Goal: Find specific page/section: Find specific page/section

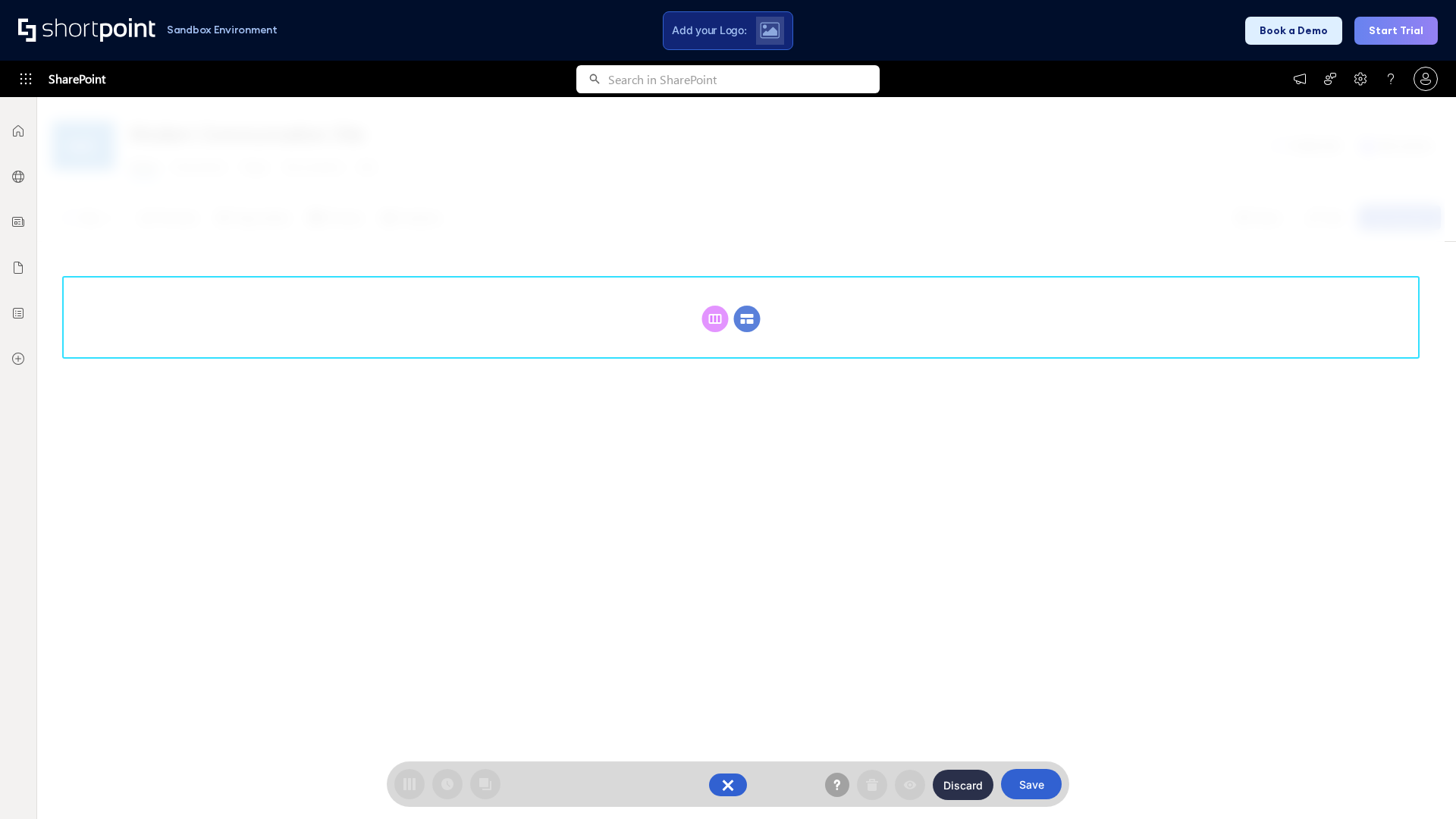
scroll to position [209, 0]
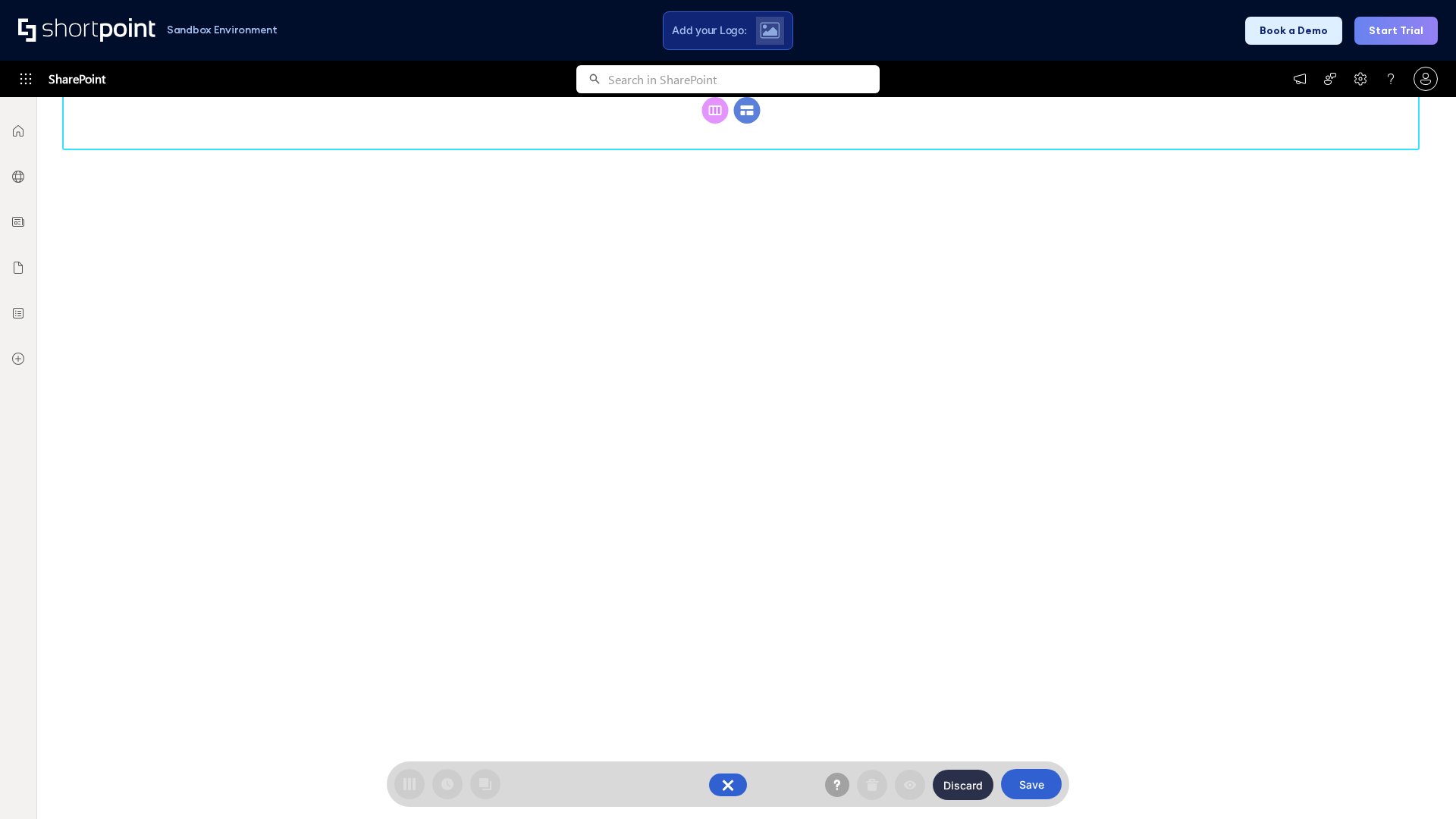
click at [747, 110] on circle at bounding box center [747, 110] width 26 height 26
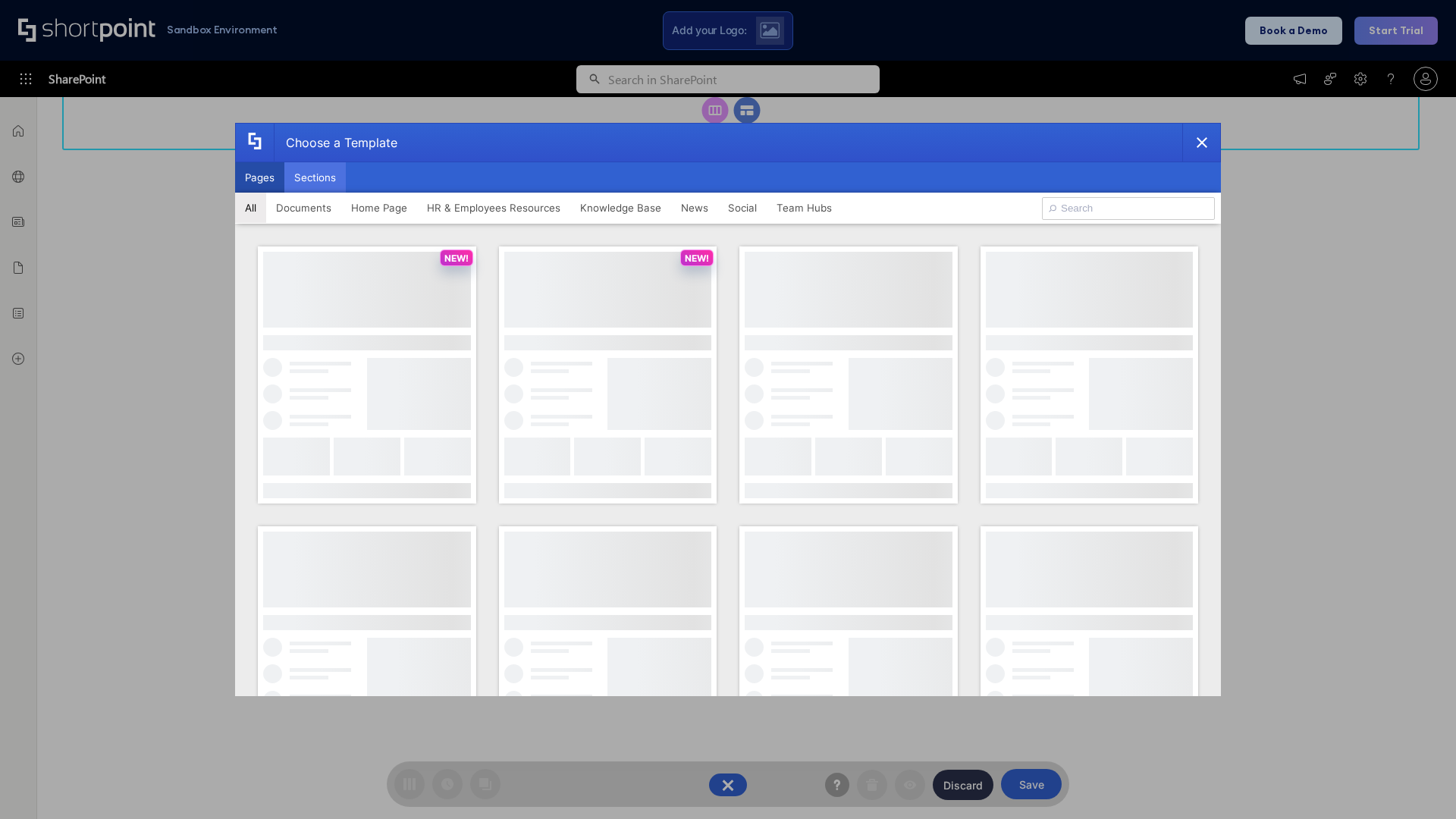
click at [314, 177] on button "Sections" at bounding box center [315, 177] width 62 height 30
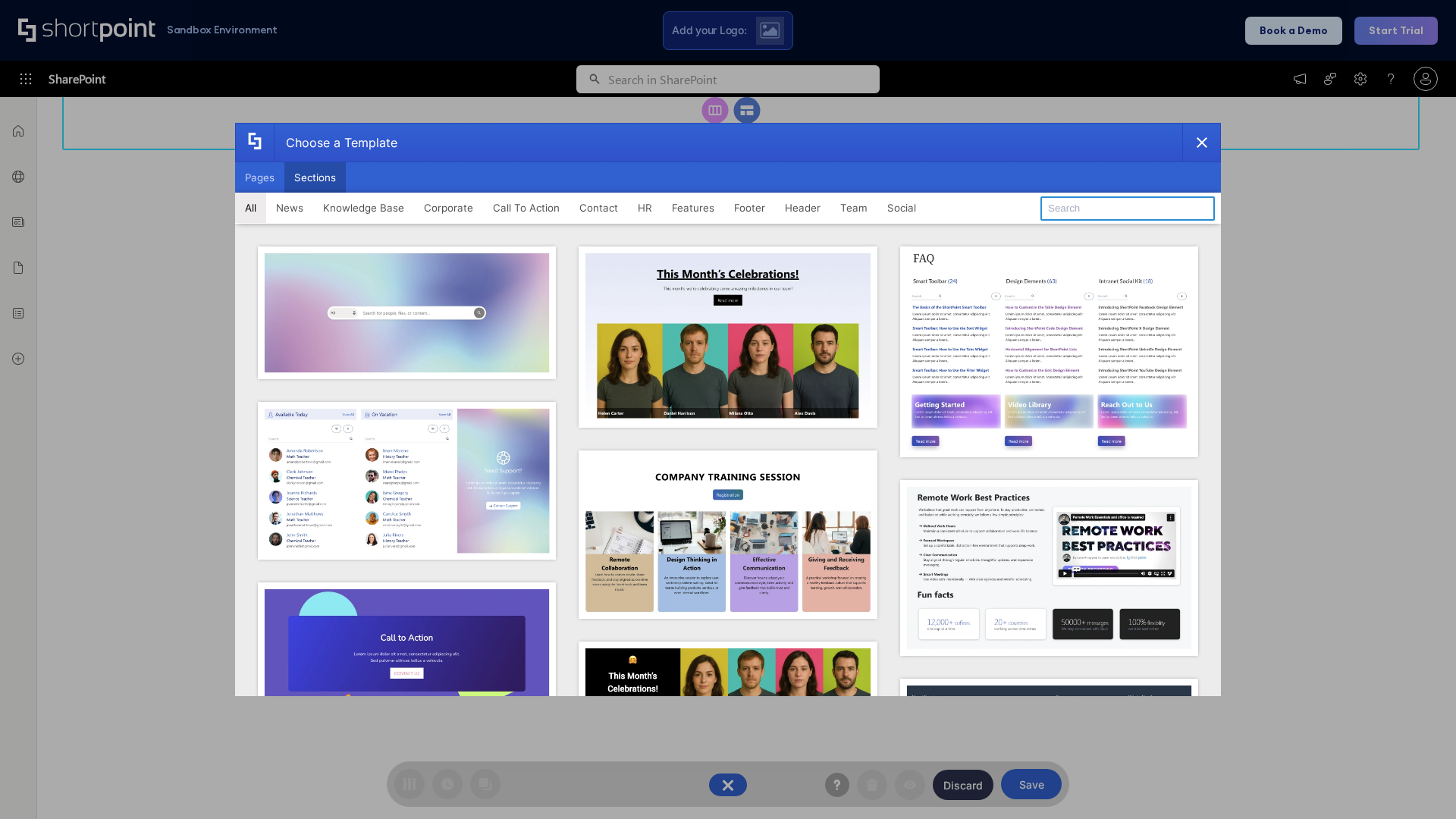
type input "Company News"
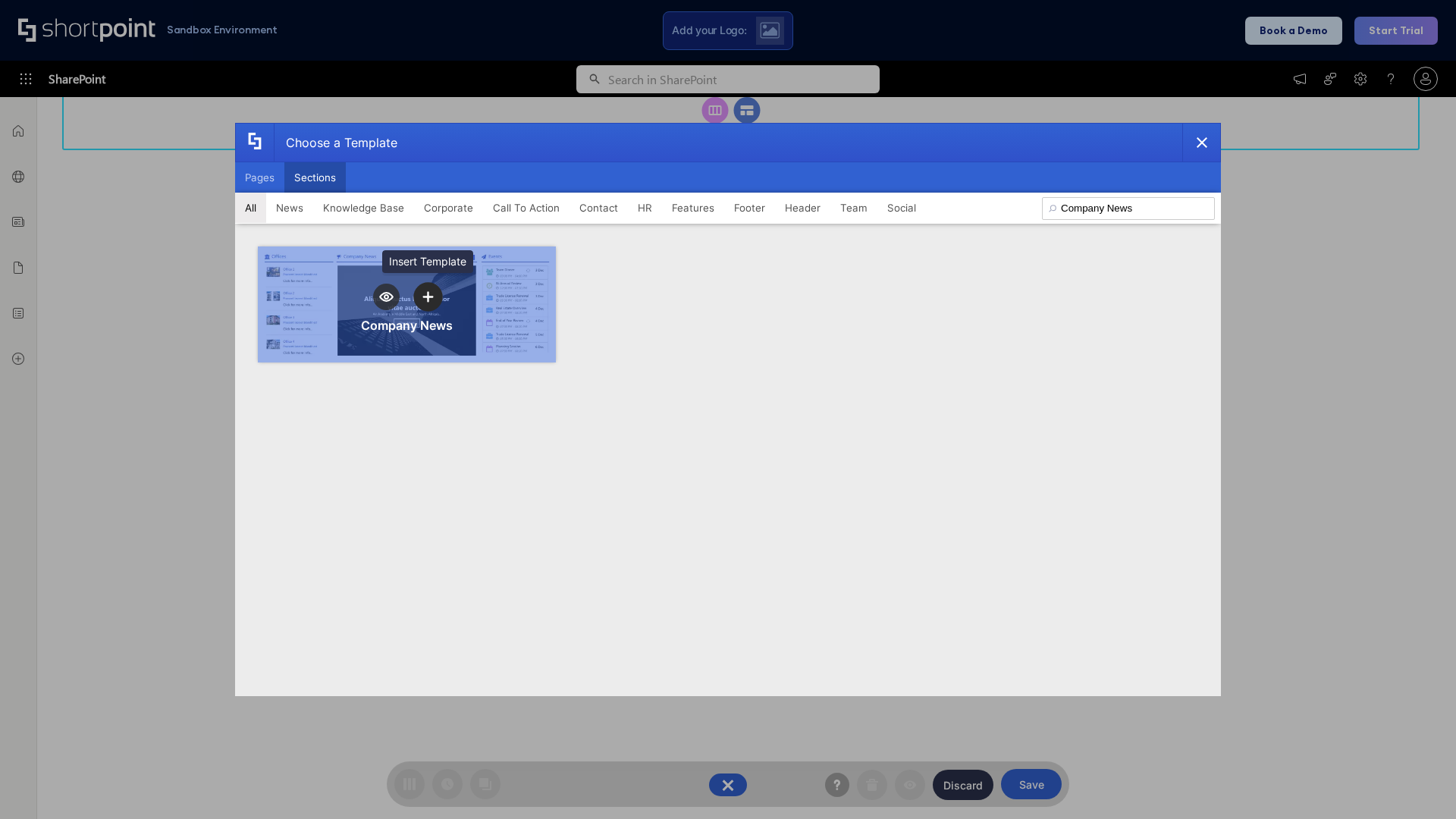
click at [428, 297] on icon "template selector" at bounding box center [428, 297] width 11 height 11
